Goal: Communication & Community: Answer question/provide support

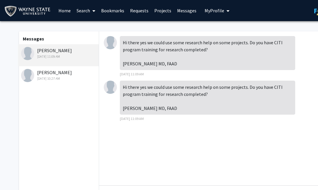
click at [30, 53] on img at bounding box center [27, 53] width 13 height 13
click at [28, 55] on img at bounding box center [27, 53] width 13 height 13
click at [110, 47] on img at bounding box center [110, 42] width 13 height 13
click at [85, 13] on link "Search" at bounding box center [86, 10] width 25 height 20
click at [92, 30] on span "Faculty/Staff" at bounding box center [95, 27] width 43 height 12
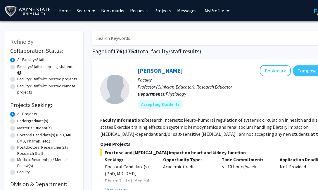
click at [109, 40] on input "Search Keywords" at bounding box center [207, 37] width 230 height 13
type input "[PERSON_NAME]"
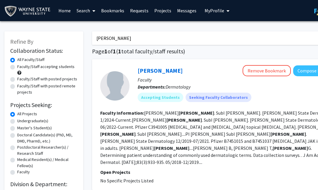
click at [177, 11] on link "Messages" at bounding box center [186, 10] width 25 height 20
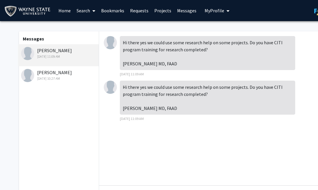
click at [181, 51] on div "Hi there yes we could use some research help on some projects. Do you have CITI…" at bounding box center [208, 53] width 176 height 34
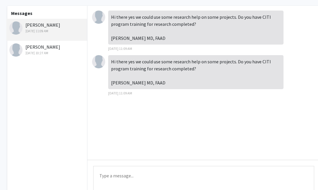
scroll to position [25, 12]
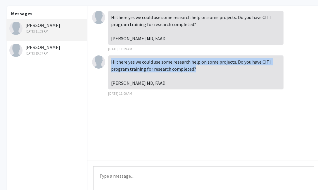
drag, startPoint x: 111, startPoint y: 62, endPoint x: 196, endPoint y: 70, distance: 85.0
click at [196, 70] on div "Hi there yes we could use some research help on some projects. Do you have CITI…" at bounding box center [196, 72] width 176 height 34
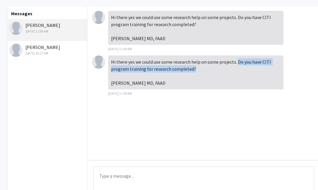
drag, startPoint x: 236, startPoint y: 64, endPoint x: 234, endPoint y: 68, distance: 4.9
click at [234, 68] on div "Hi there yes we could use some research help on some projects. Do you have CITI…" at bounding box center [196, 72] width 176 height 34
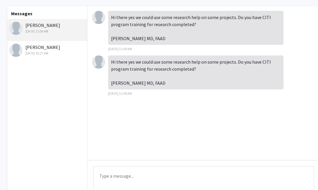
click at [142, 170] on textarea "Type a message" at bounding box center [203, 179] width 221 height 26
click at [156, 177] on textarea "Hello [PERSON_NAME]! Unfortunately I do not have any CITI training" at bounding box center [203, 179] width 221 height 26
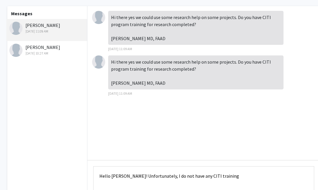
click at [224, 179] on textarea "Hello [PERSON_NAME]! Unfortunately, I do not have any CITI training" at bounding box center [203, 179] width 221 height 26
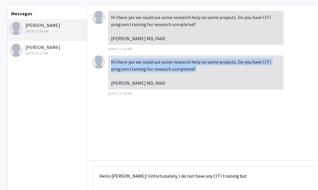
drag, startPoint x: 111, startPoint y: 63, endPoint x: 194, endPoint y: 69, distance: 83.0
click at [194, 69] on div "Hi there yes we could use some research help on some projects. Do you have CITI…" at bounding box center [196, 72] width 176 height 34
copy div "Hi there yes we could use some research help on some projects. Do you have CITI…"
click at [194, 69] on div "Hi there yes we could use some research help on some projects. Do you have CITI…" at bounding box center [196, 72] width 176 height 34
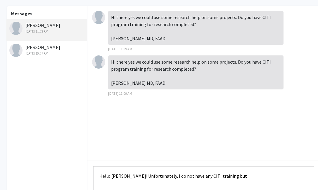
drag, startPoint x: 129, startPoint y: 177, endPoint x: 238, endPoint y: 174, distance: 109.2
click at [237, 174] on textarea "Hello [PERSON_NAME]! Unfortunately, I do not have any CITI training but" at bounding box center [203, 179] width 221 height 26
paste textarea "Thank you for getting back to me! I don’t currently have CITI Program training …"
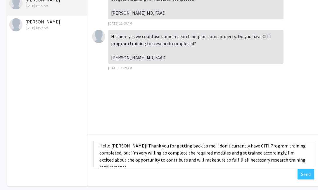
scroll to position [5, 0]
drag, startPoint x: 291, startPoint y: 161, endPoint x: 260, endPoint y: 155, distance: 31.0
click at [260, 155] on textarea "Hello [PERSON_NAME]! Thank you for getting back to me! I don’t currently have C…" at bounding box center [203, 153] width 221 height 26
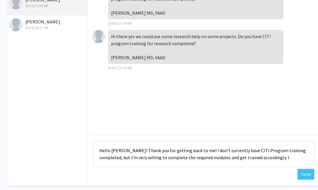
scroll to position [0, 0]
drag, startPoint x: 129, startPoint y: 151, endPoint x: 94, endPoint y: 152, distance: 35.7
click at [93, 152] on textarea "Hello [PERSON_NAME]! Thank you for getting back to me! I don’t currently have C…" at bounding box center [203, 153] width 221 height 26
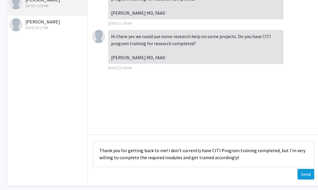
type textarea "Thank you for getting back to me! I don’t currently have CITI Program training …"
click at [301, 176] on button "Send" at bounding box center [306, 174] width 17 height 11
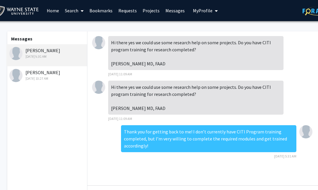
scroll to position [0, 12]
click at [166, 9] on link "Messages" at bounding box center [175, 10] width 25 height 20
click at [124, 9] on link "Requests" at bounding box center [128, 10] width 24 height 20
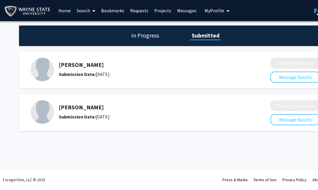
click at [138, 59] on div "[PERSON_NAME] Submission Date: [DATE]" at bounding box center [147, 69] width 232 height 23
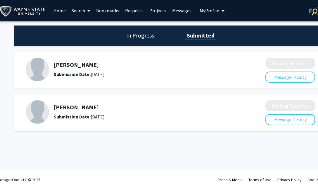
scroll to position [0, 5]
click at [142, 41] on div "In Progress Submitted" at bounding box center [170, 35] width 313 height 20
click at [142, 37] on h1 "In Progress" at bounding box center [139, 35] width 31 height 8
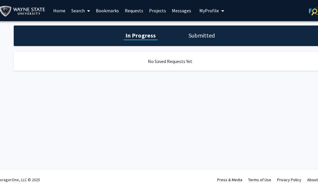
click at [191, 37] on h1 "Submitted" at bounding box center [202, 35] width 30 height 8
